Goal: Information Seeking & Learning: Learn about a topic

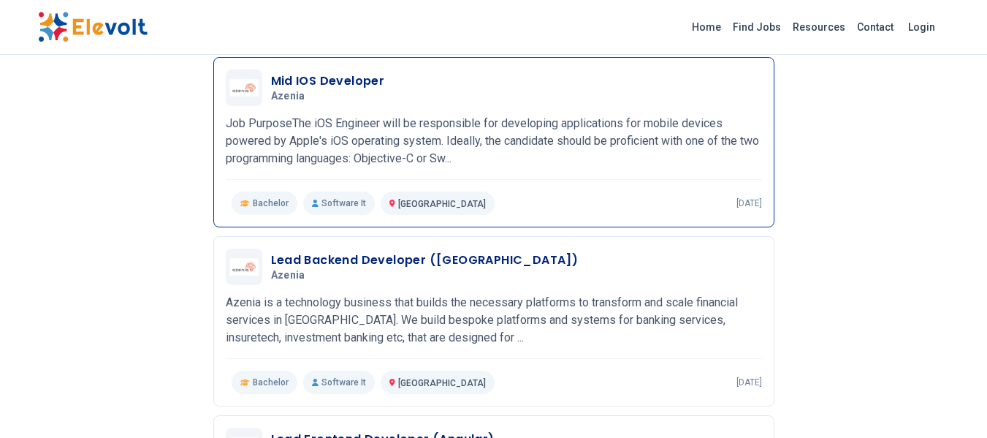
scroll to position [1096, 0]
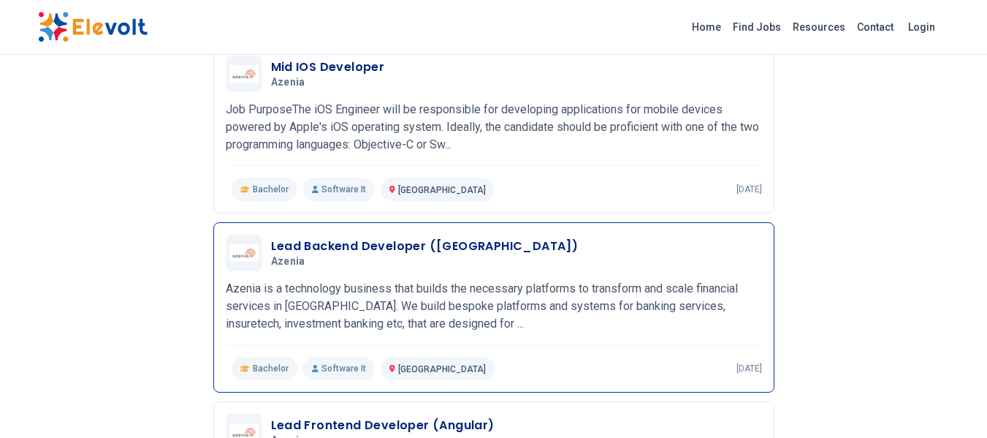
click at [349, 294] on p "Azenia is a technology business that builds the necessary platforms to transfor…" at bounding box center [494, 306] width 536 height 53
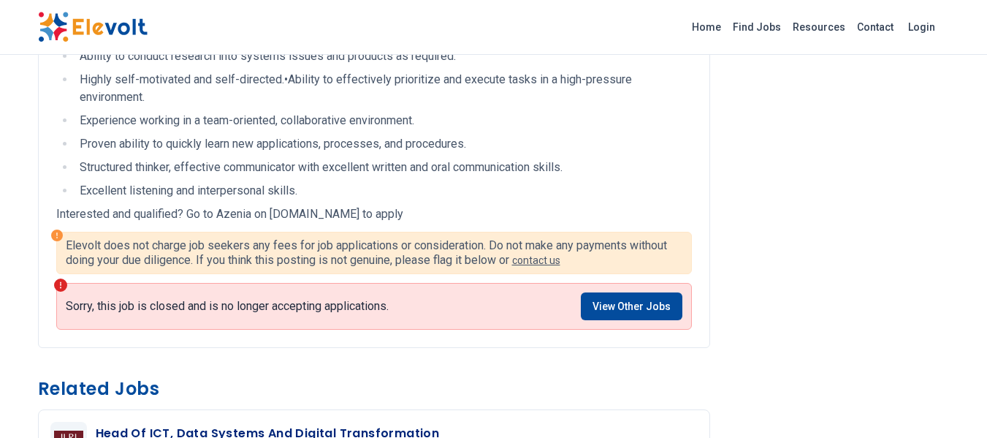
scroll to position [1096, 0]
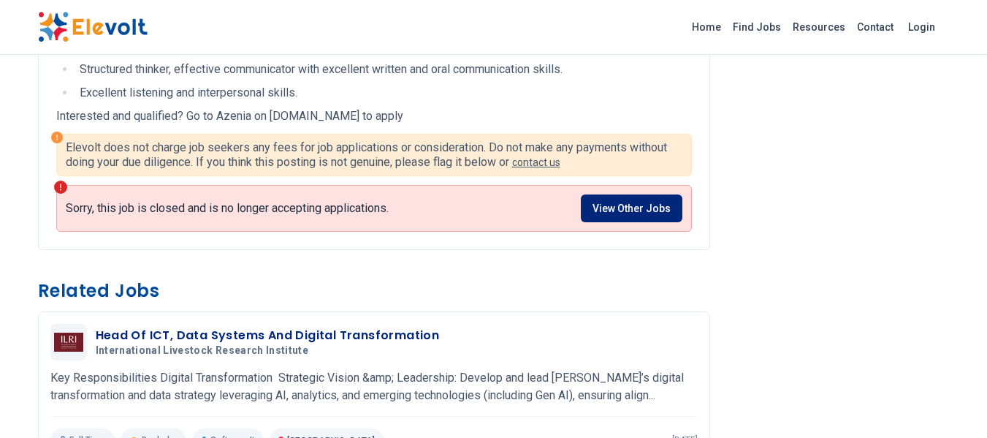
click at [646, 214] on link "View Other Jobs" at bounding box center [632, 208] width 102 height 28
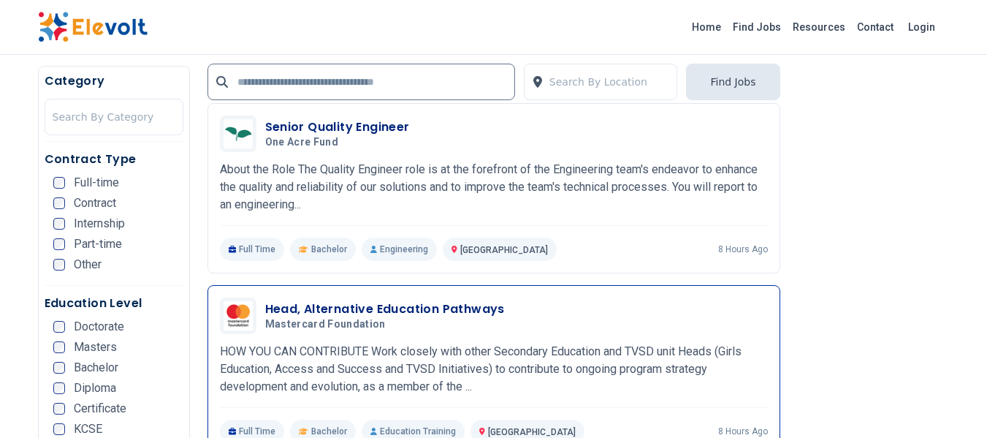
scroll to position [1680, 0]
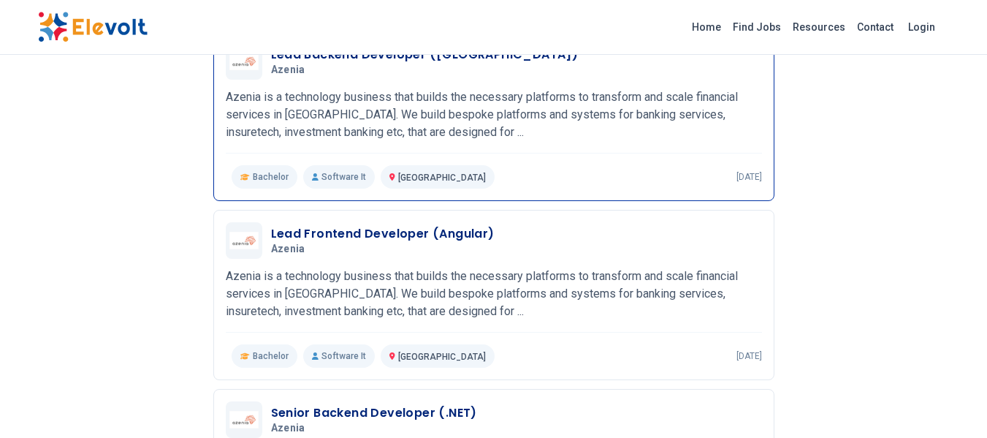
scroll to position [1313, 0]
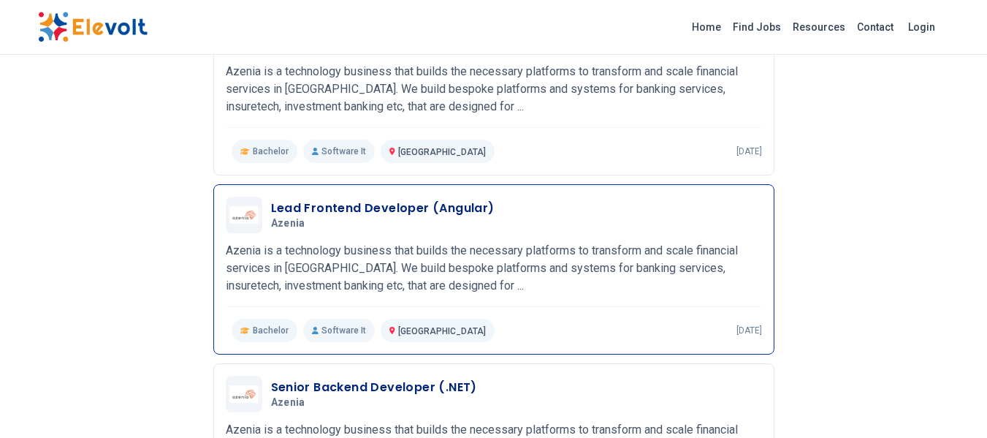
click at [364, 232] on div "Lead Frontend Developer (Angular) Azenia 07/20/2023 08/19/2023" at bounding box center [494, 215] width 536 height 37
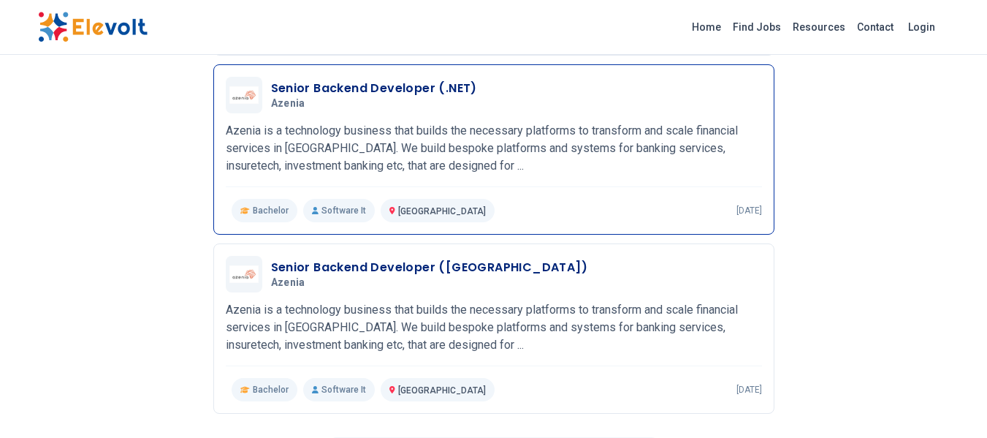
scroll to position [1678, 0]
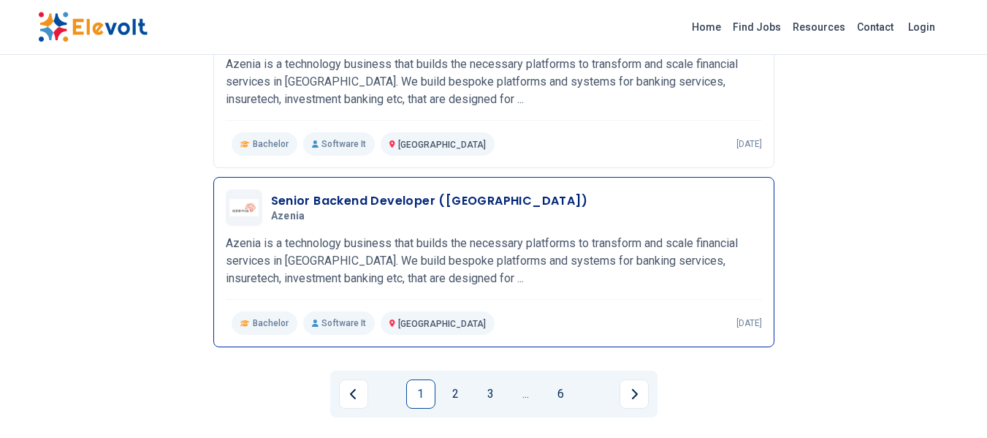
click at [389, 267] on p "Azenia is a technology business that builds the necessary platforms to transfor…" at bounding box center [494, 260] width 536 height 53
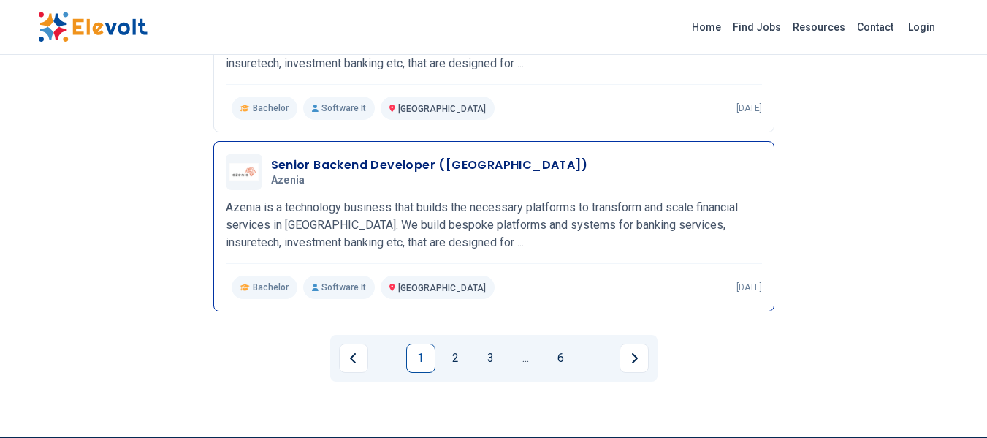
scroll to position [1722, 0]
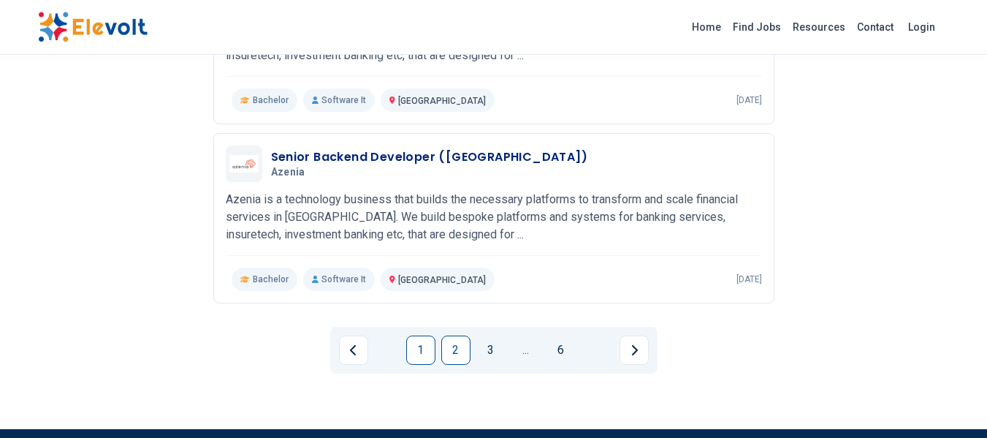
click at [466, 355] on link "2" at bounding box center [455, 349] width 29 height 29
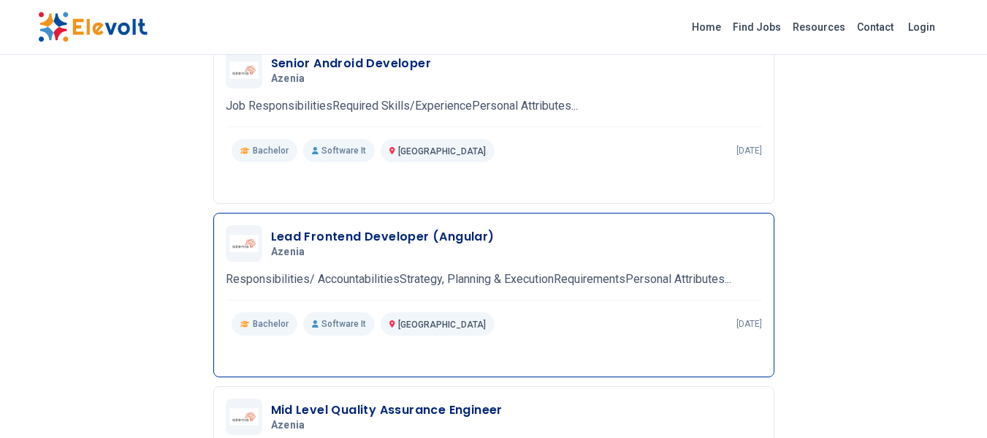
scroll to position [1088, 0]
click at [405, 272] on p "Responsibilities/ AccountabilitiesStrategy, Planning & ExecutionRequirementsPer…" at bounding box center [494, 279] width 536 height 18
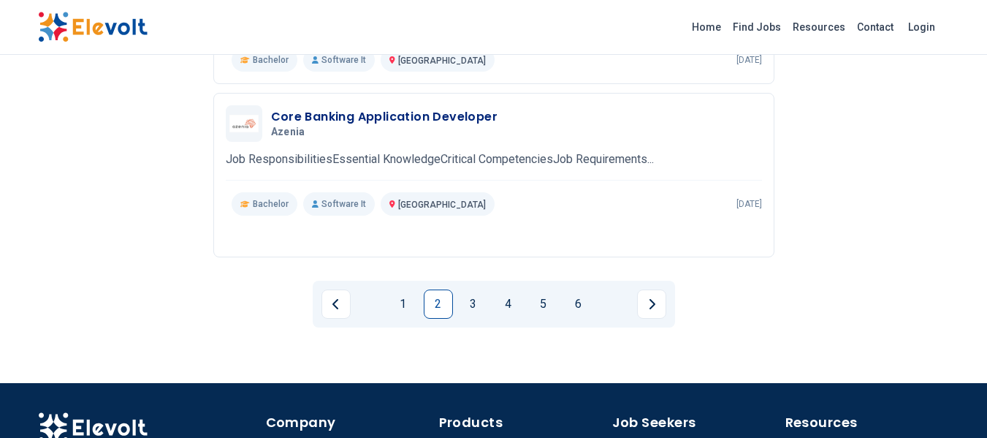
scroll to position [1732, 0]
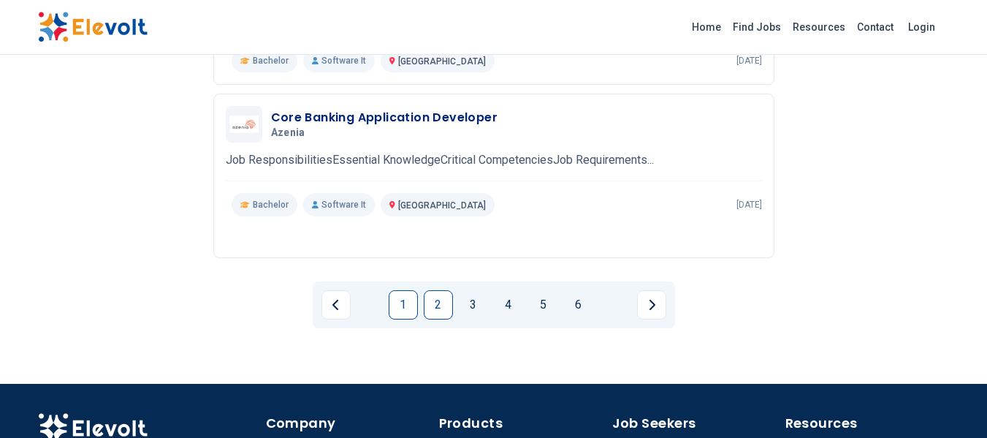
click at [403, 311] on link "1" at bounding box center [403, 304] width 29 height 29
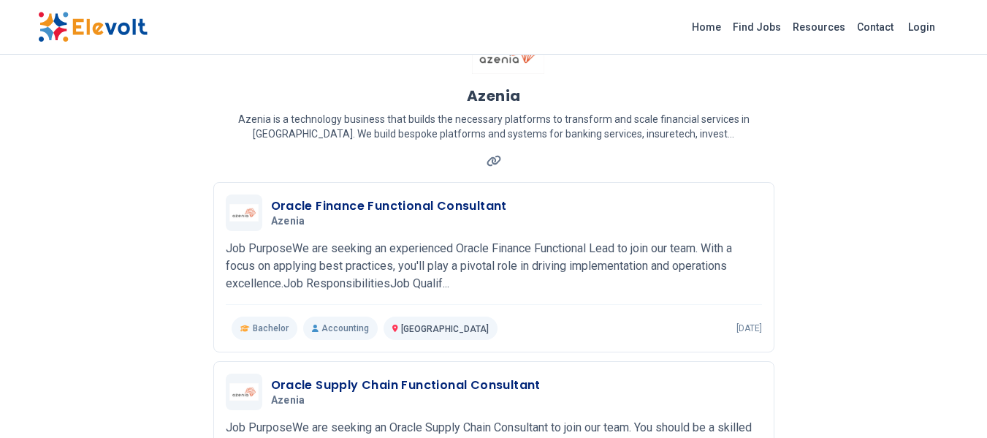
scroll to position [0, 0]
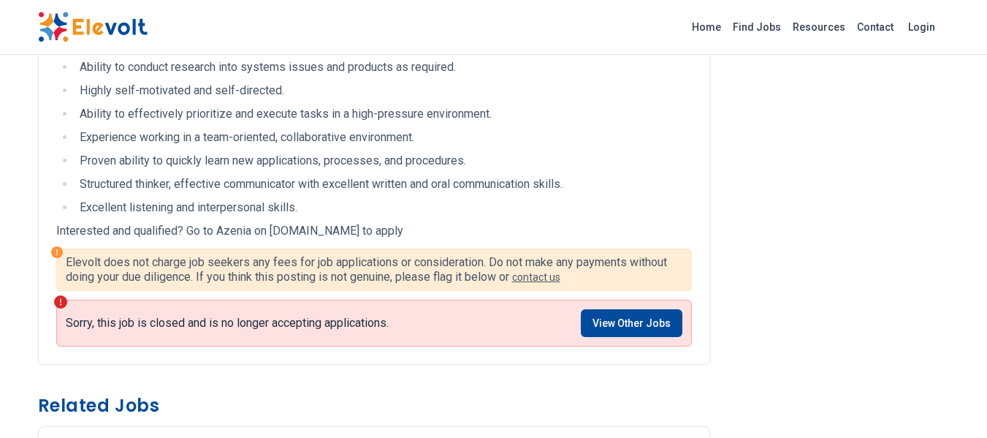
scroll to position [882, 0]
